Goal: Find specific page/section: Find specific page/section

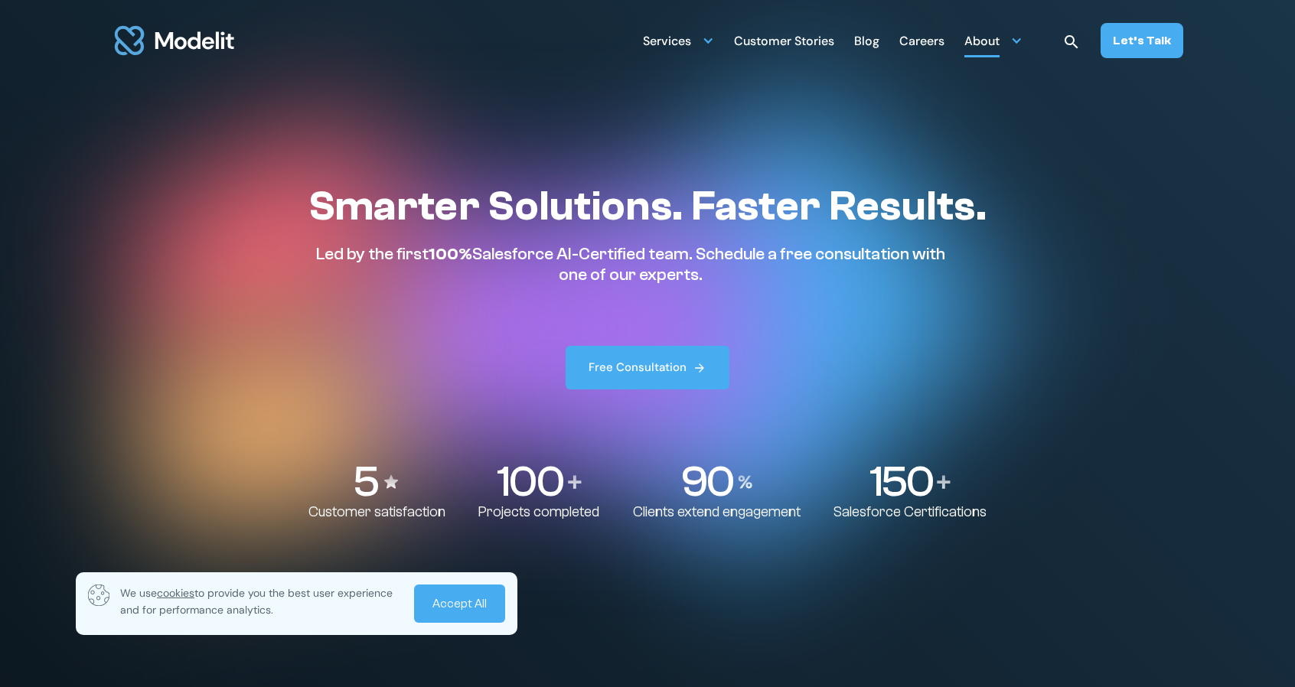
click at [999, 44] on div "About" at bounding box center [981, 43] width 35 height 30
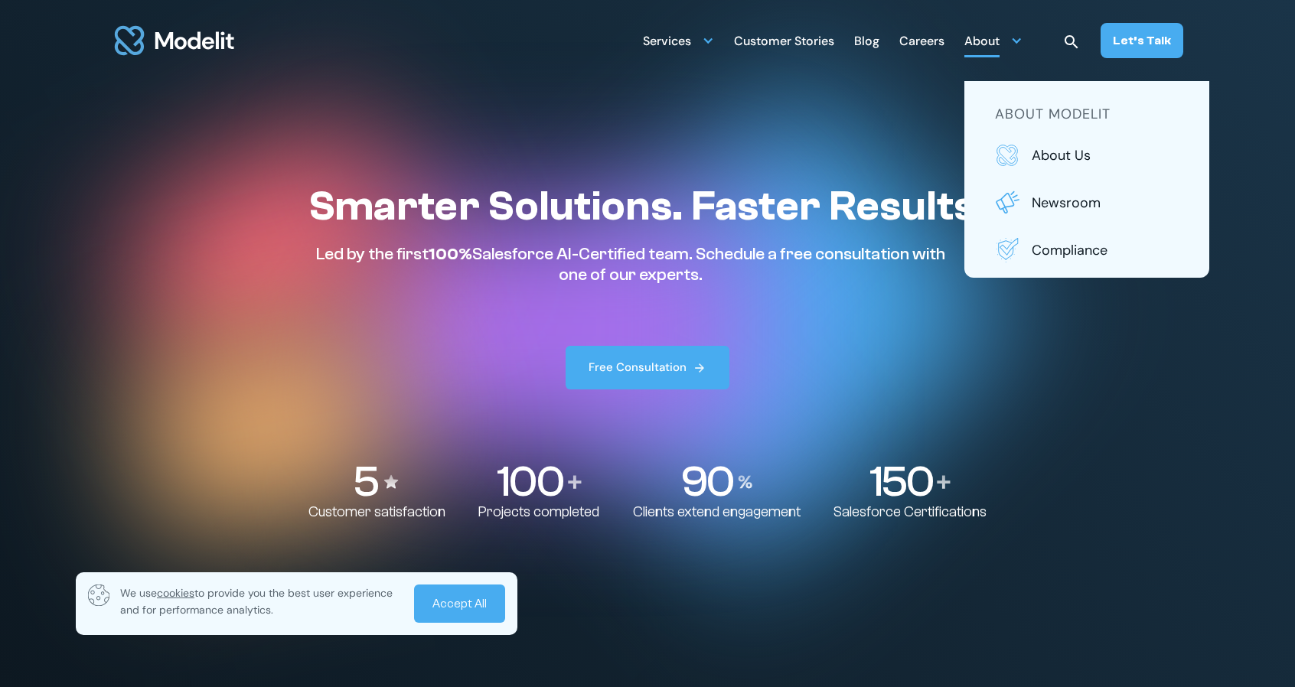
click at [935, 37] on div "Careers" at bounding box center [921, 43] width 45 height 30
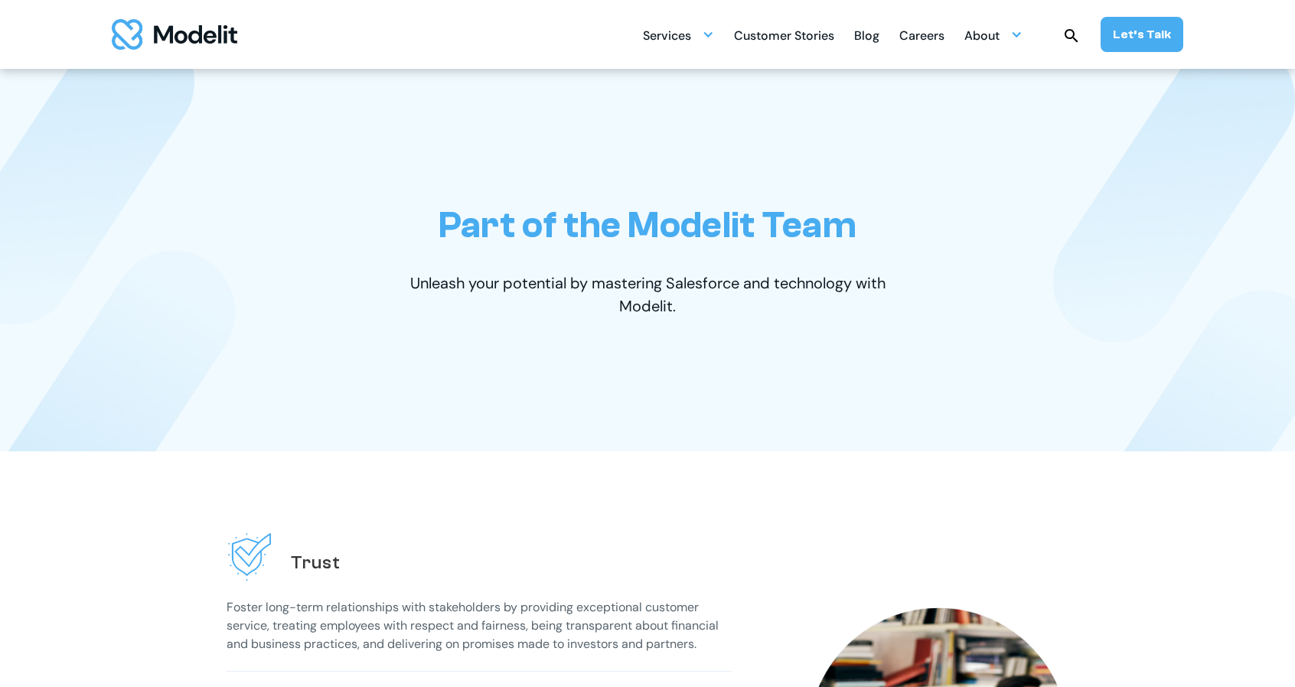
click at [930, 37] on div "Careers" at bounding box center [921, 37] width 45 height 30
click at [927, 33] on div "Careers" at bounding box center [921, 37] width 45 height 30
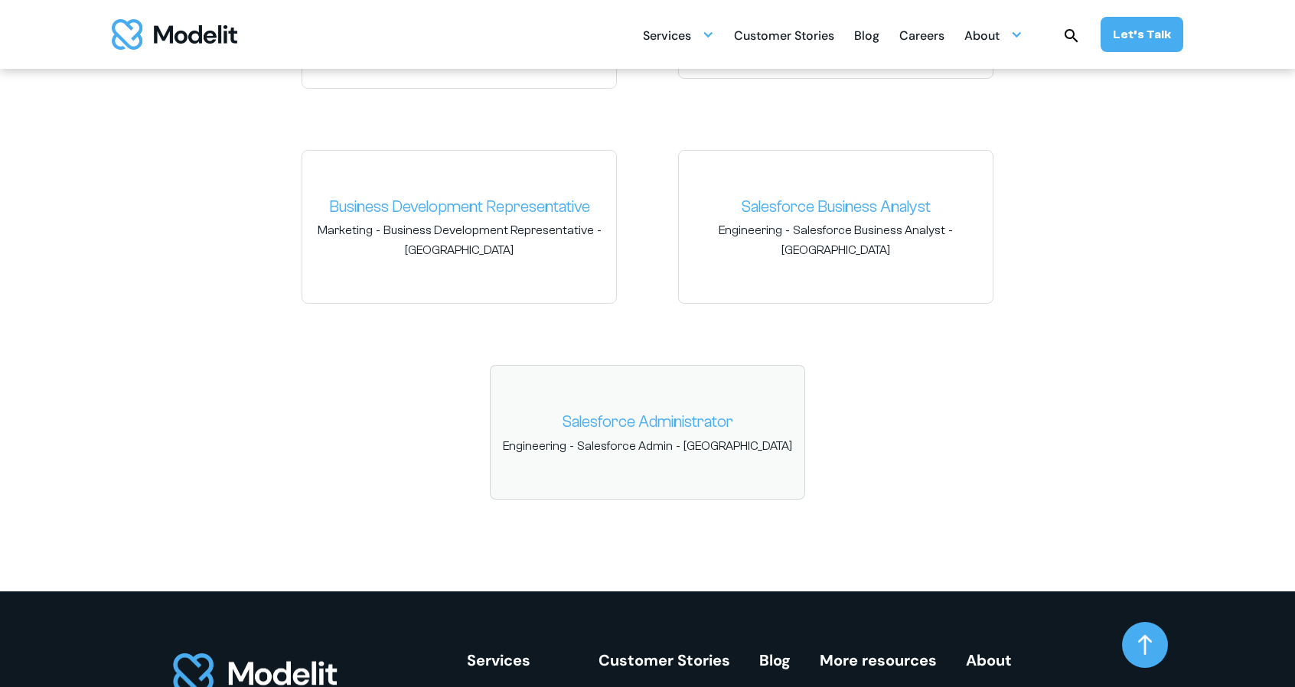
scroll to position [2562, 0]
